Goal: Transaction & Acquisition: Book appointment/travel/reservation

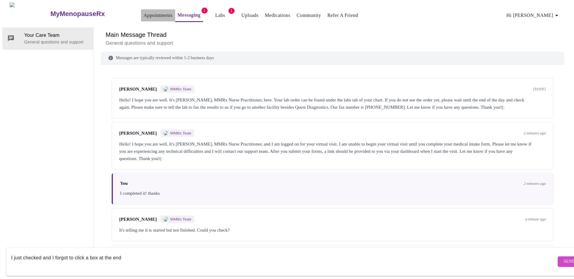
click at [143, 13] on link "Appointments" at bounding box center [157, 15] width 29 height 8
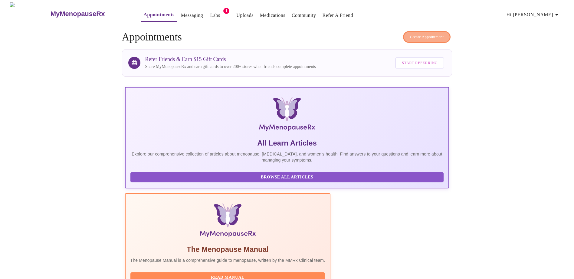
click at [427, 34] on span "Create Appointment" at bounding box center [427, 37] width 34 height 7
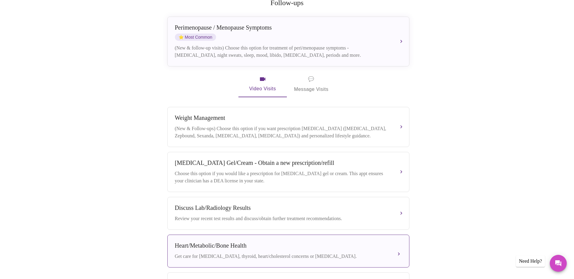
scroll to position [112, 0]
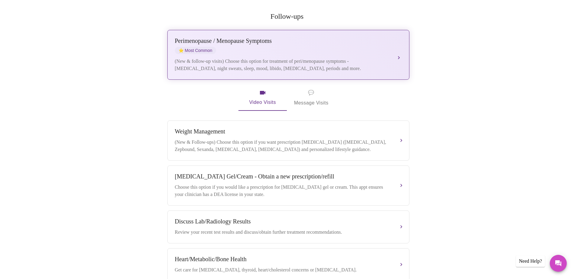
click at [253, 58] on div "(New & follow-up visits) Choose this option for treatment of peri/menopause sym…" at bounding box center [282, 65] width 215 height 15
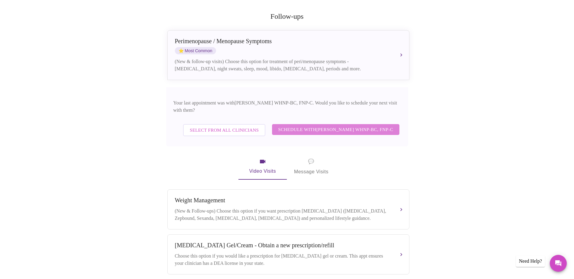
click at [291, 126] on span "Schedule with [PERSON_NAME] WHNP-BC, FNP-C" at bounding box center [335, 130] width 115 height 8
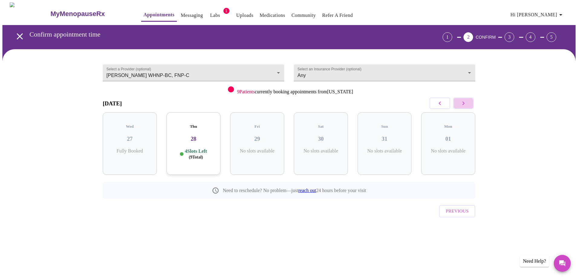
click at [461, 105] on icon "button" at bounding box center [463, 103] width 7 height 7
click at [460, 105] on icon "button" at bounding box center [463, 103] width 7 height 7
click at [458, 106] on button "button" at bounding box center [463, 103] width 21 height 11
click at [457, 106] on button "button" at bounding box center [463, 103] width 21 height 11
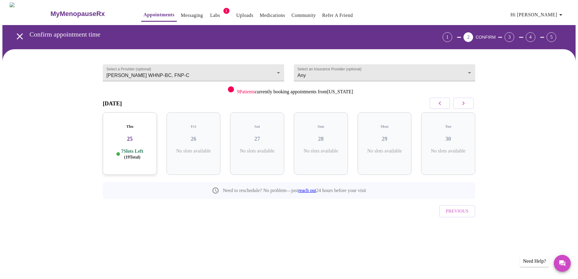
click at [457, 106] on button "button" at bounding box center [463, 103] width 21 height 11
click at [454, 108] on button "button" at bounding box center [463, 103] width 21 height 11
click at [459, 105] on button "button" at bounding box center [463, 103] width 21 height 11
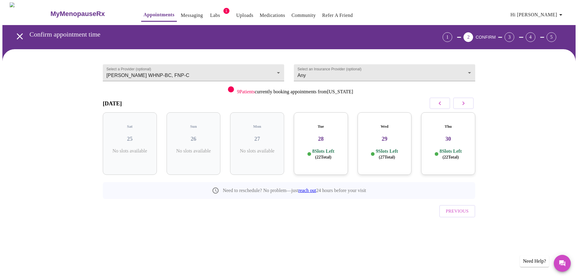
click at [332, 136] on h3 "28" at bounding box center [321, 139] width 44 height 7
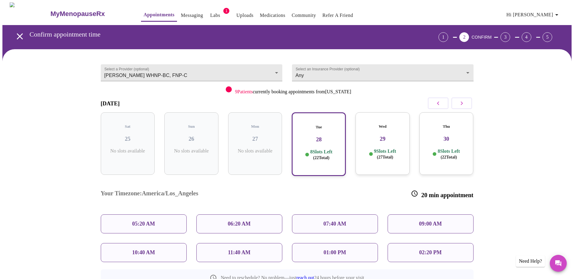
click at [381, 136] on h3 "29" at bounding box center [382, 139] width 44 height 7
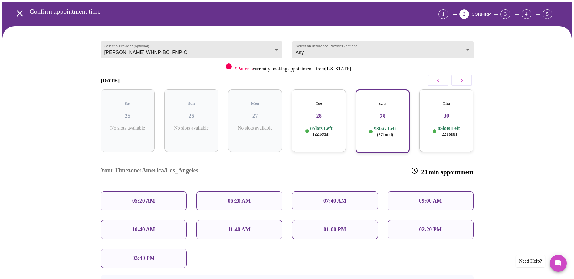
scroll to position [30, 0]
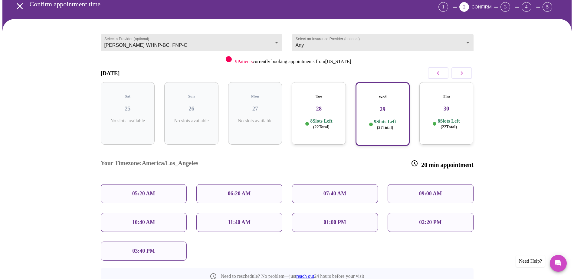
click at [469, 101] on div "Thu 30 8 Slots Left ( 22 Total)" at bounding box center [446, 113] width 54 height 63
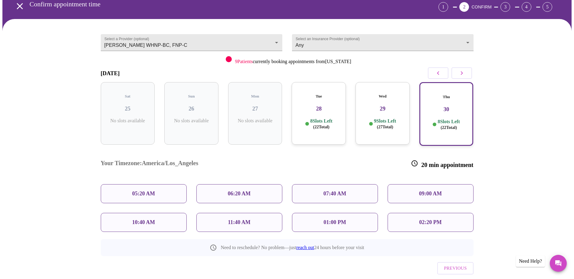
click at [323, 213] on div "01:00 PM" at bounding box center [335, 222] width 86 height 19
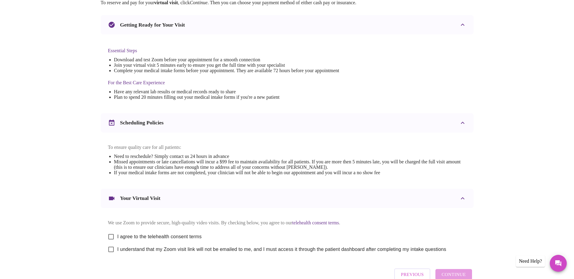
scroll to position [151, 0]
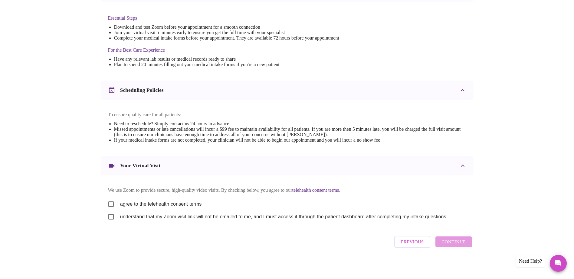
click at [110, 208] on input "I agree to the telehealth consent terms" at bounding box center [111, 204] width 13 height 13
checkbox input "true"
click at [111, 224] on input "I understand that my Zoom visit link will not be emailed to me, and I must acce…" at bounding box center [111, 217] width 13 height 13
checkbox input "true"
click at [457, 246] on span "Continue" at bounding box center [453, 242] width 24 height 8
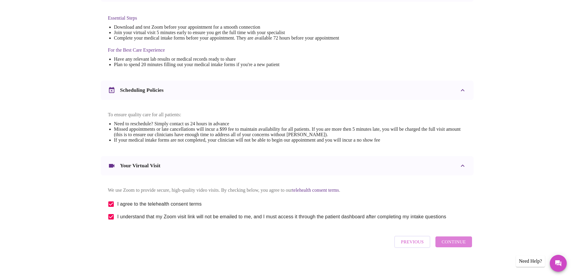
scroll to position [0, 0]
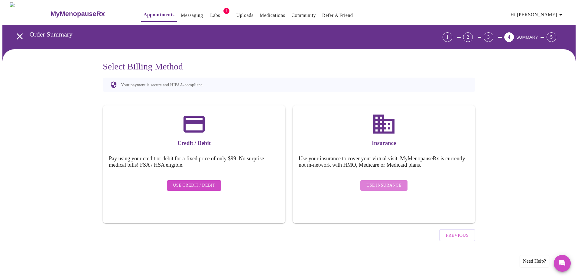
click at [403, 183] on button "Use Insurance" at bounding box center [384, 186] width 47 height 11
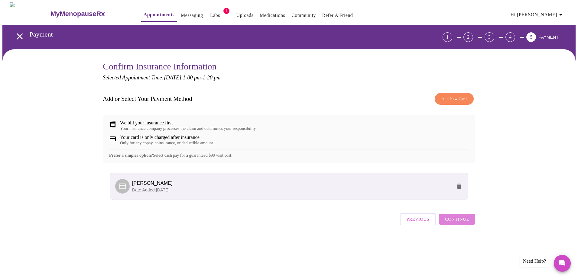
click at [457, 224] on span "Continue" at bounding box center [457, 220] width 24 height 8
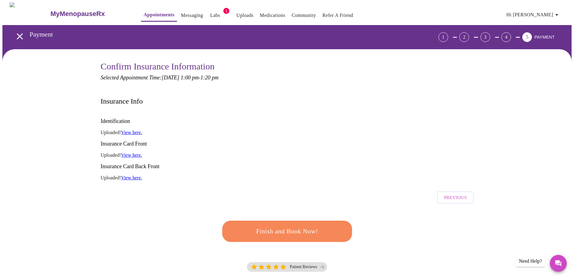
click at [320, 226] on span "Finish and Book Now!" at bounding box center [287, 231] width 112 height 11
